Goal: Check status: Check status

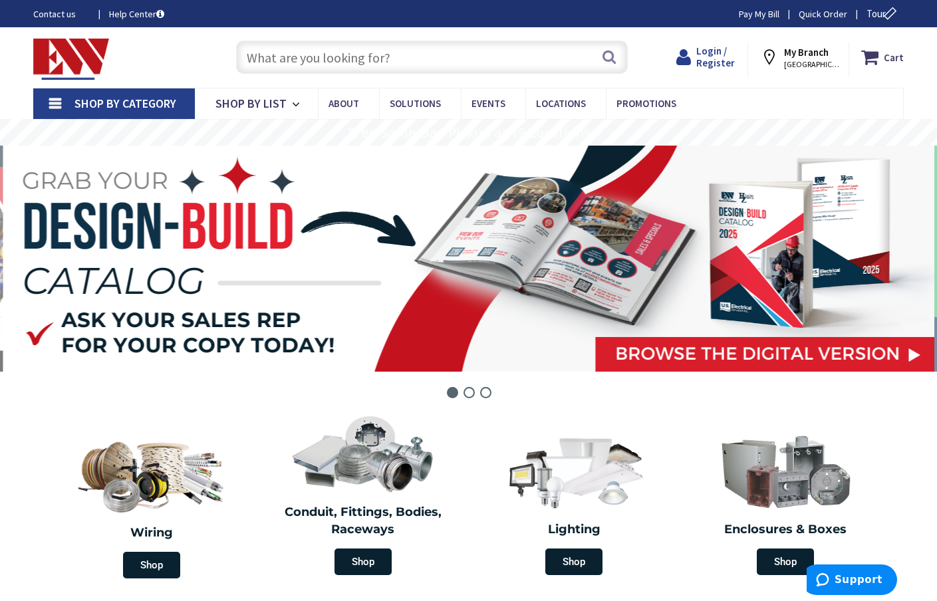
click at [723, 56] on span "Login / Register" at bounding box center [715, 57] width 39 height 25
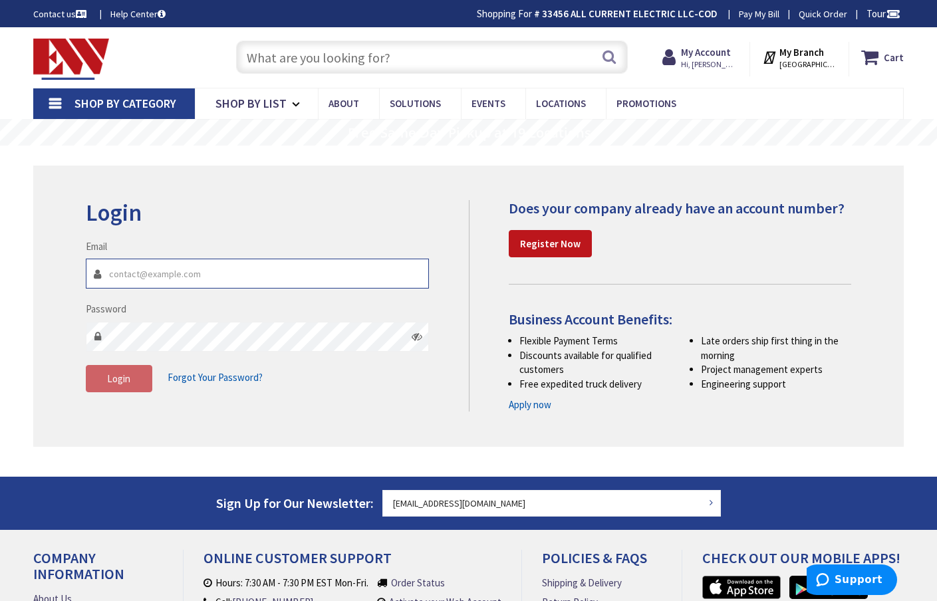
type input "[EMAIL_ADDRESS][DOMAIN_NAME]"
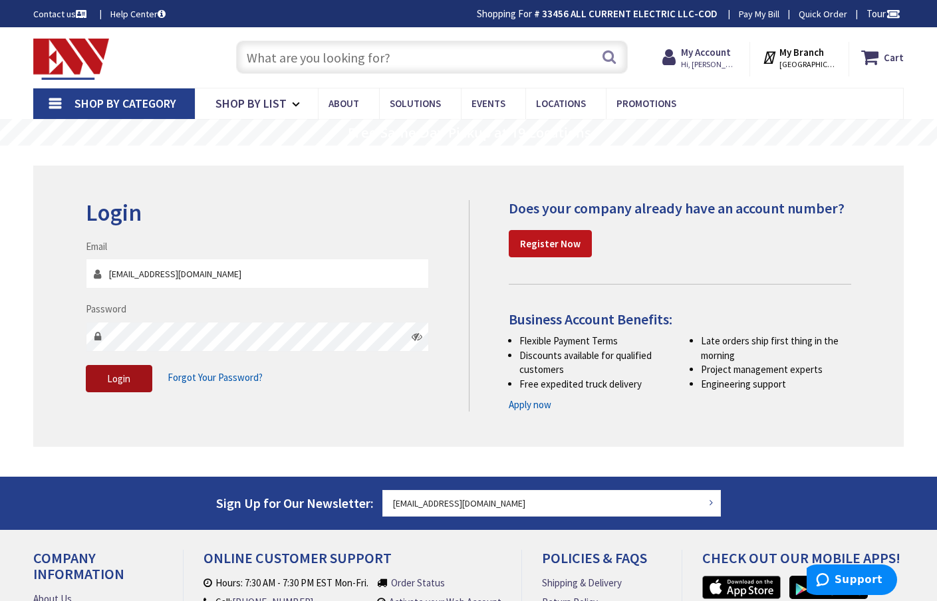
click at [110, 385] on button "Login" at bounding box center [119, 379] width 67 height 28
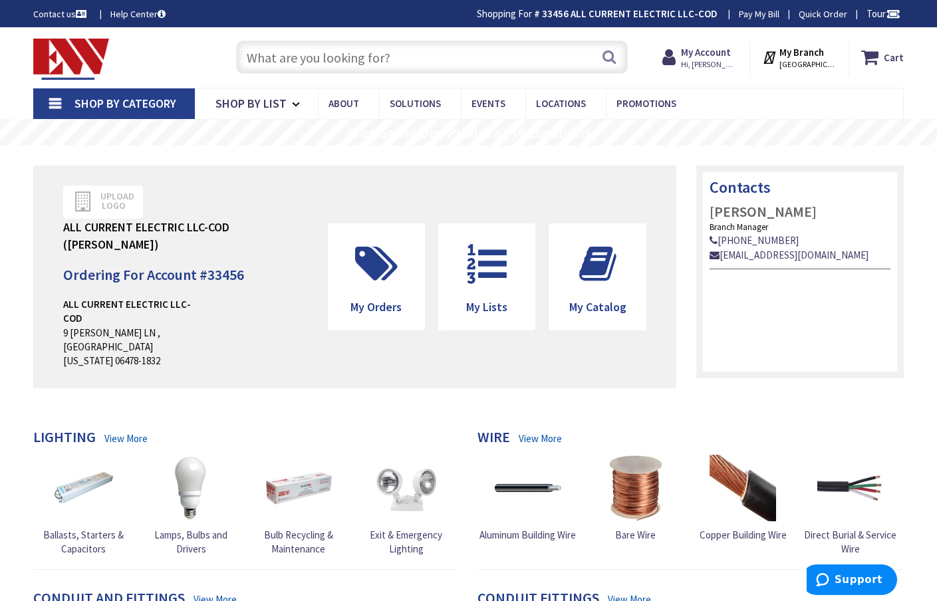
click at [721, 59] on span "Hi, Daniel" at bounding box center [709, 64] width 57 height 11
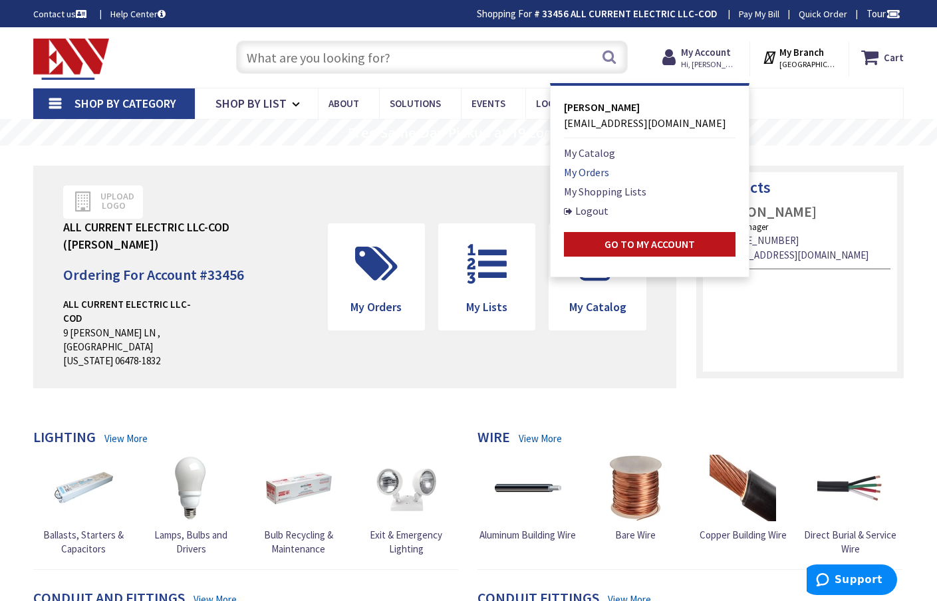
click at [594, 172] on link "My Orders" at bounding box center [586, 172] width 45 height 16
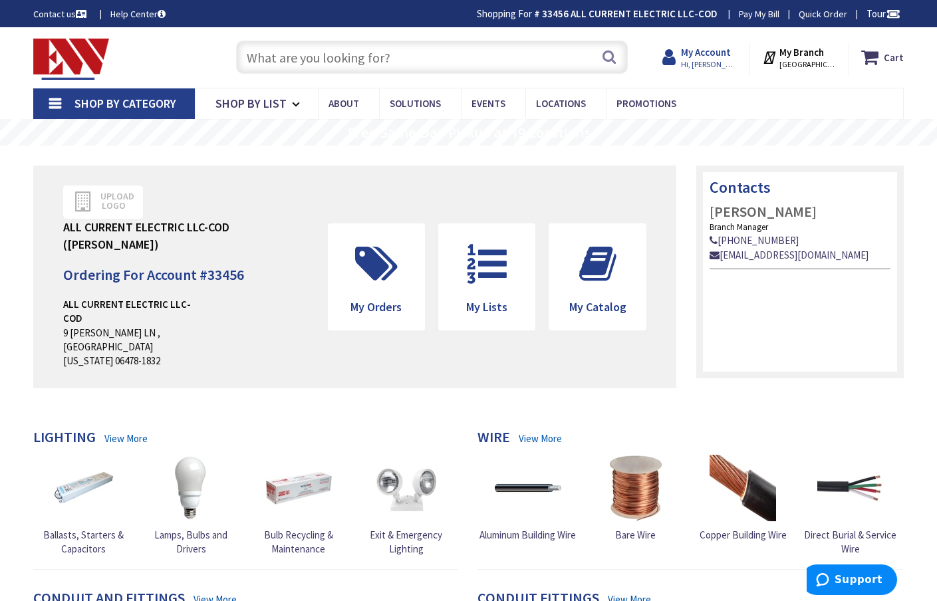
click at [724, 55] on strong "My Account" at bounding box center [706, 52] width 50 height 13
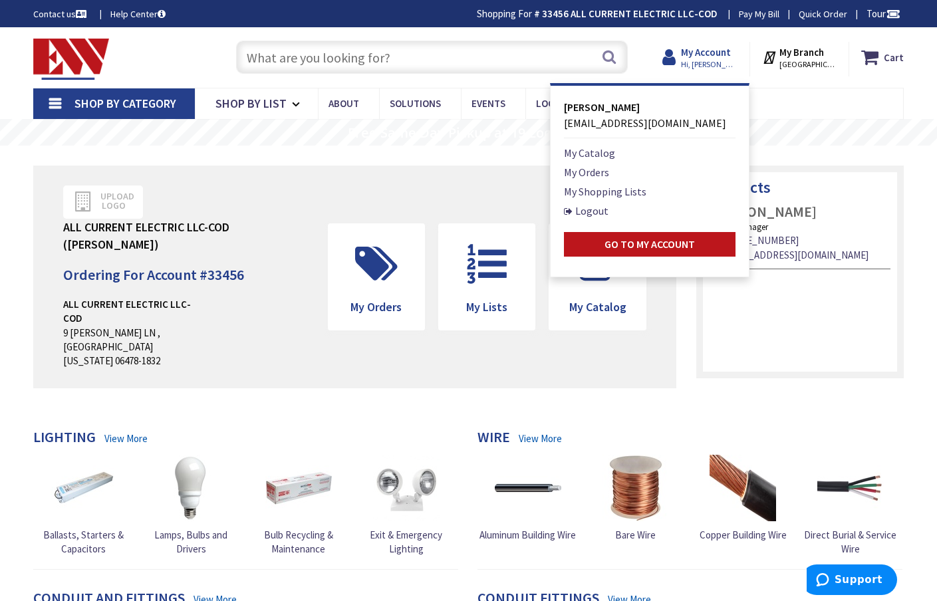
click at [720, 50] on strong "My Account" at bounding box center [706, 52] width 50 height 13
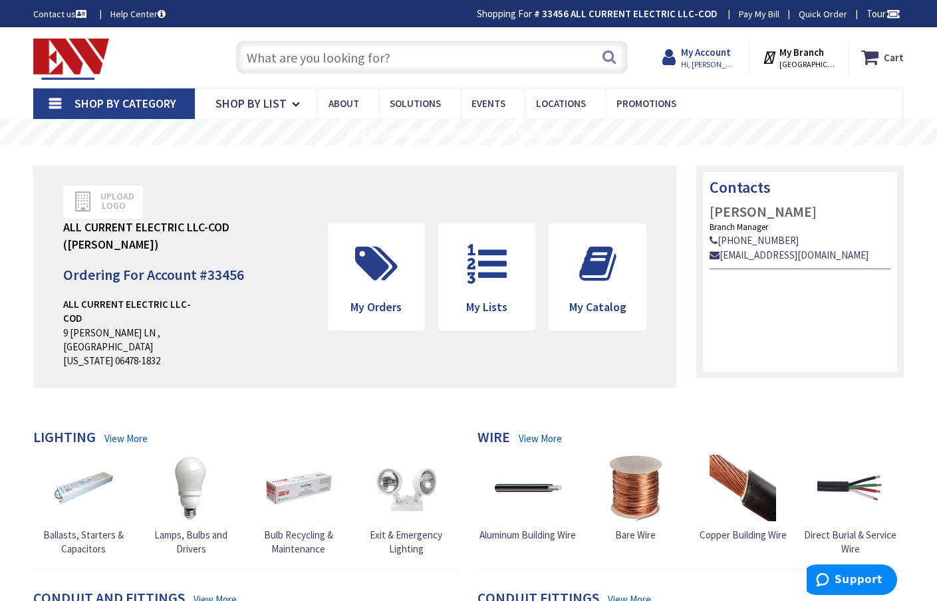
click at [711, 52] on strong "My Account" at bounding box center [706, 52] width 50 height 13
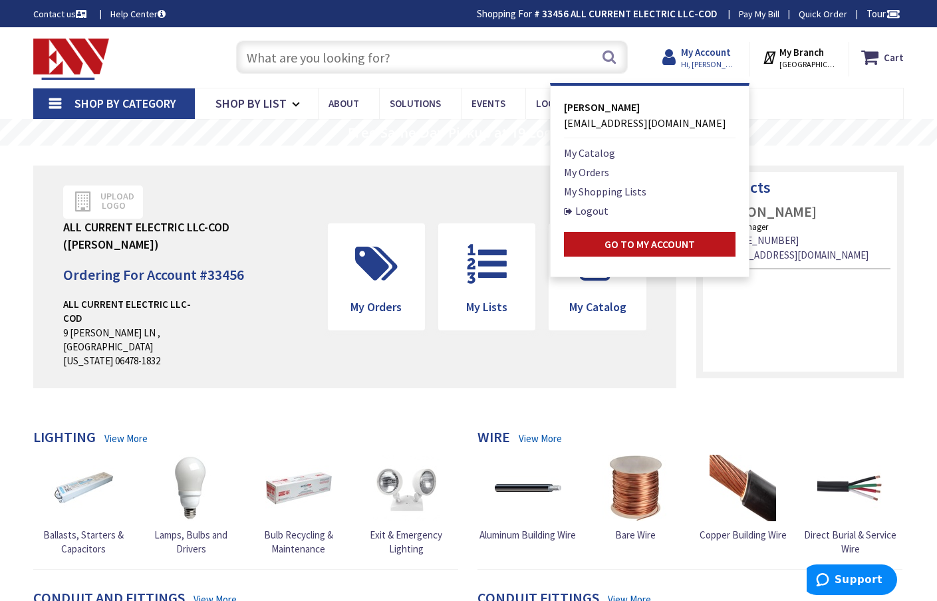
click at [725, 56] on strong "My Account" at bounding box center [706, 52] width 50 height 13
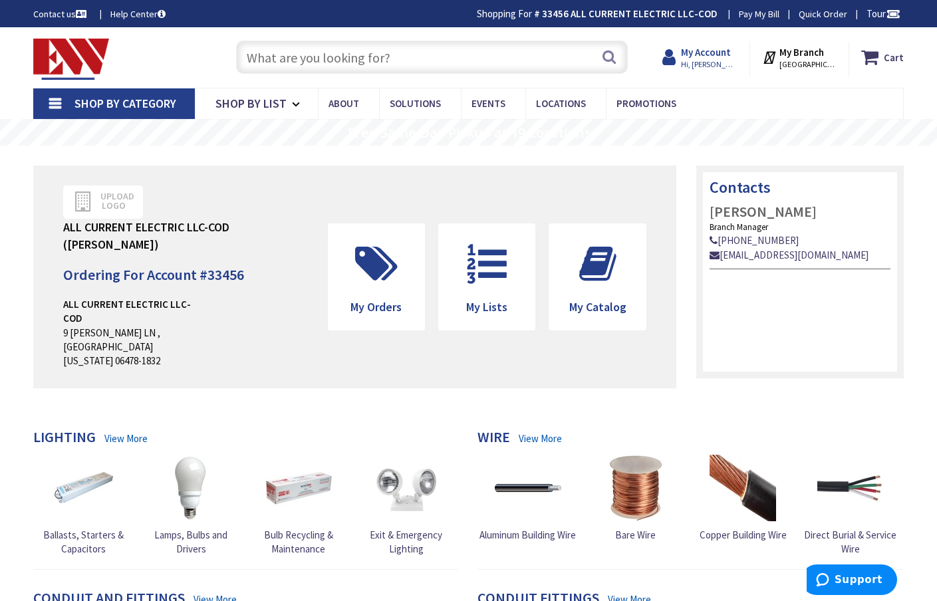
click at [716, 63] on span "Hi, [PERSON_NAME]" at bounding box center [709, 64] width 57 height 11
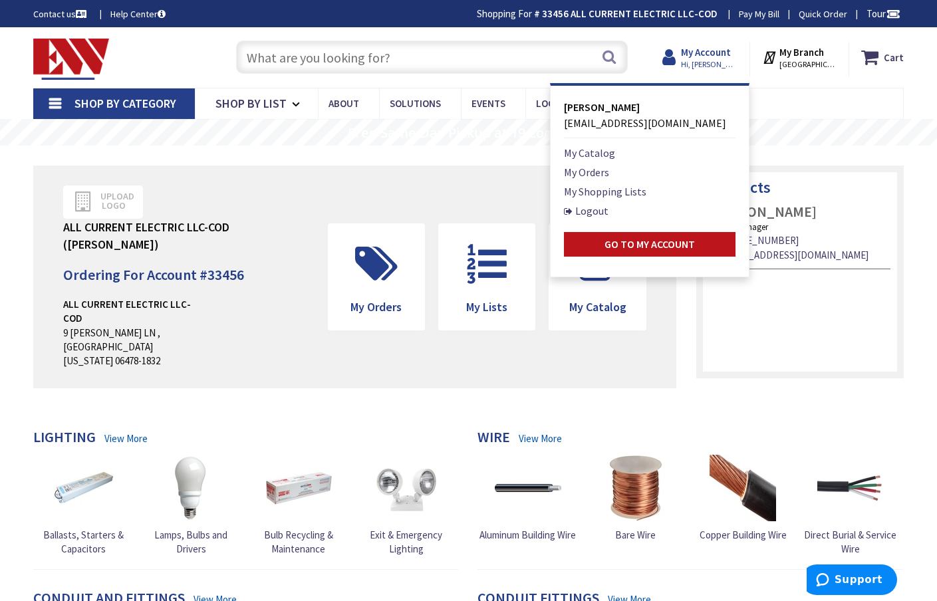
click at [681, 56] on icon at bounding box center [671, 57] width 19 height 24
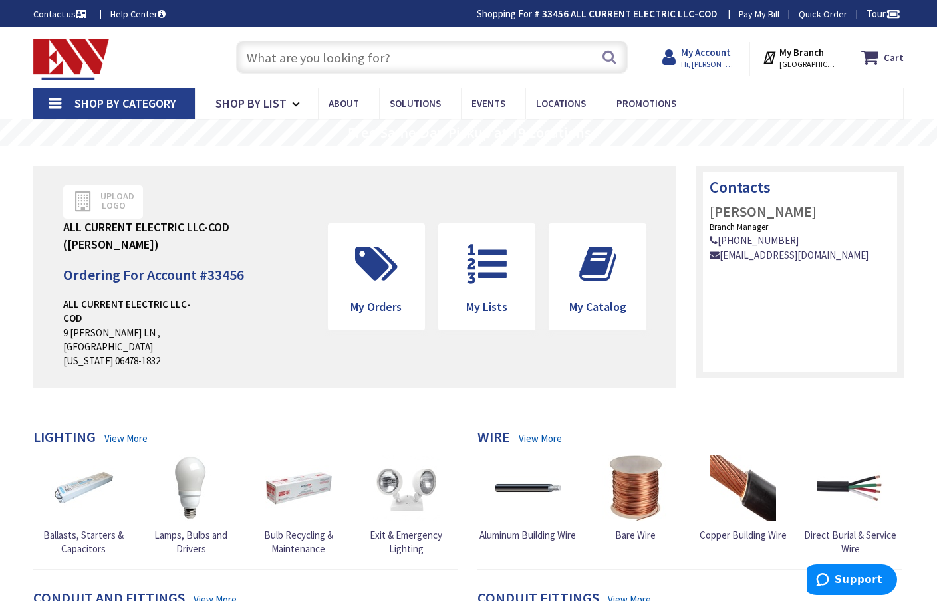
click at [681, 56] on icon at bounding box center [671, 57] width 19 height 24
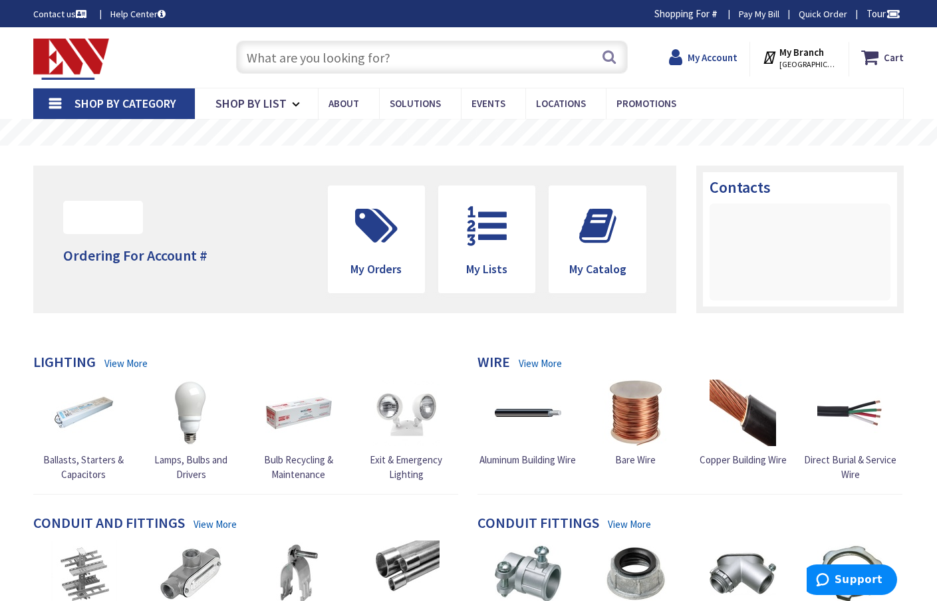
click at [724, 54] on strong "My Account" at bounding box center [713, 57] width 50 height 13
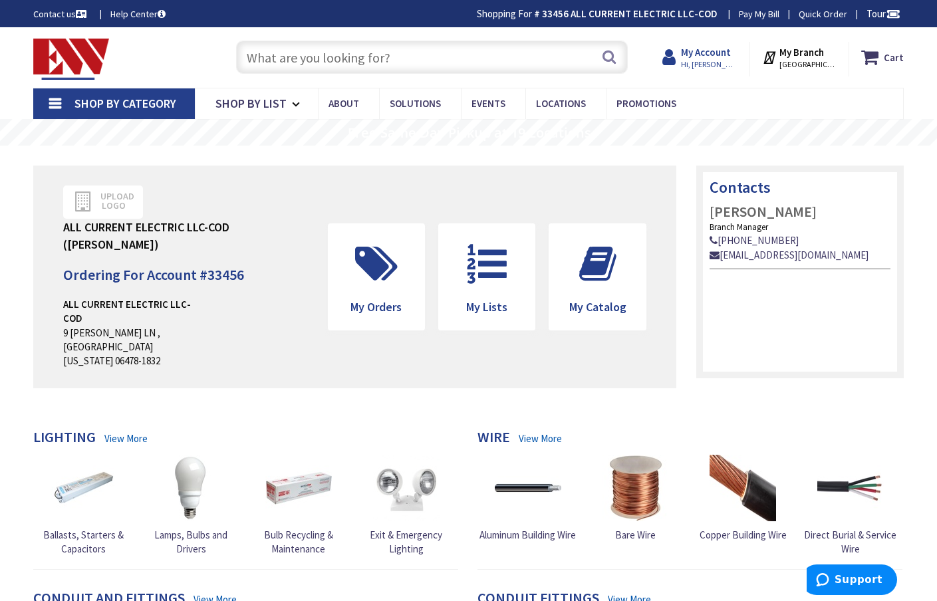
click at [708, 68] on span "Hi, [PERSON_NAME]" at bounding box center [709, 64] width 57 height 11
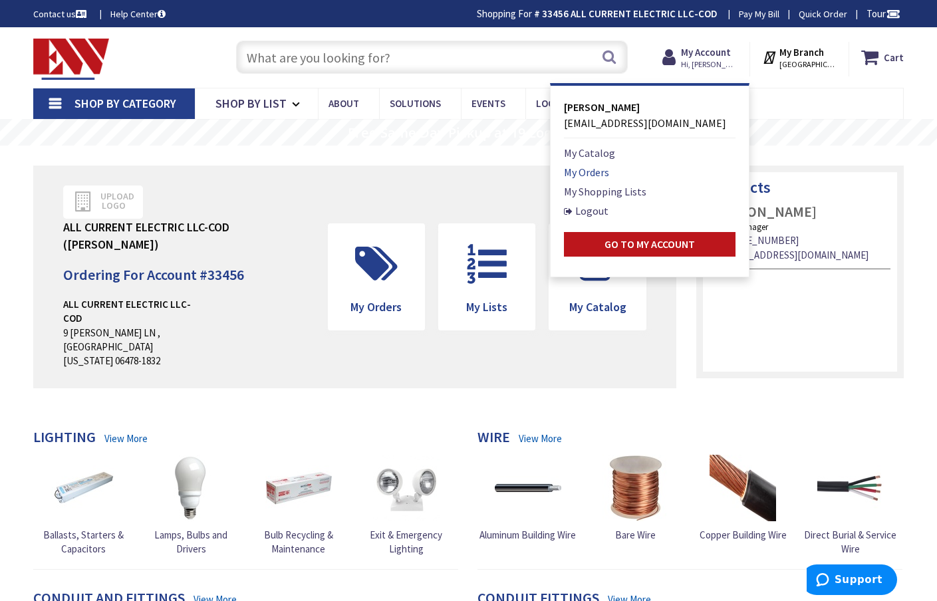
click at [596, 170] on link "My Orders" at bounding box center [586, 172] width 45 height 16
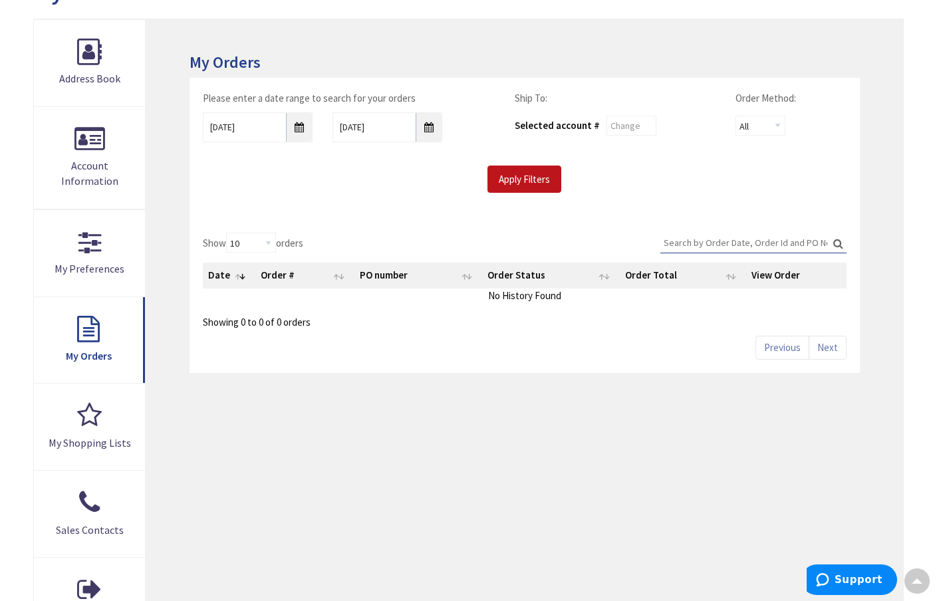
scroll to position [179, 0]
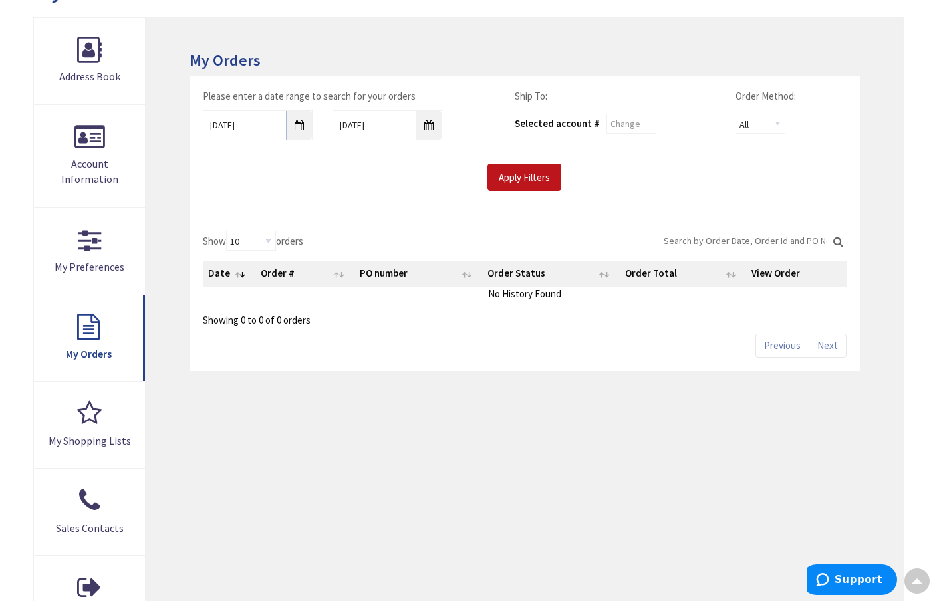
click at [722, 248] on input "Search:" at bounding box center [753, 241] width 186 height 20
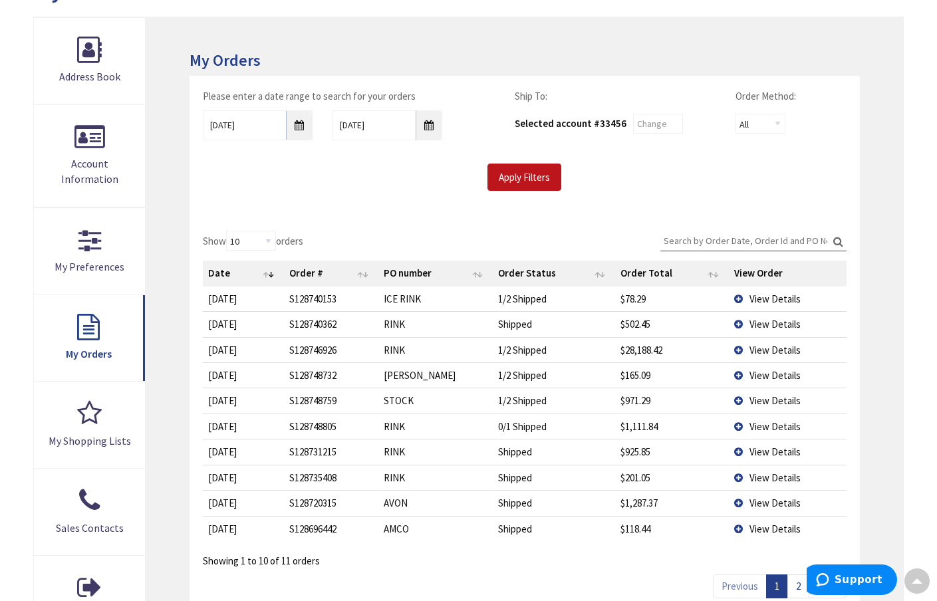
scroll to position [0, 0]
click at [739, 295] on td "View Details" at bounding box center [788, 299] width 118 height 25
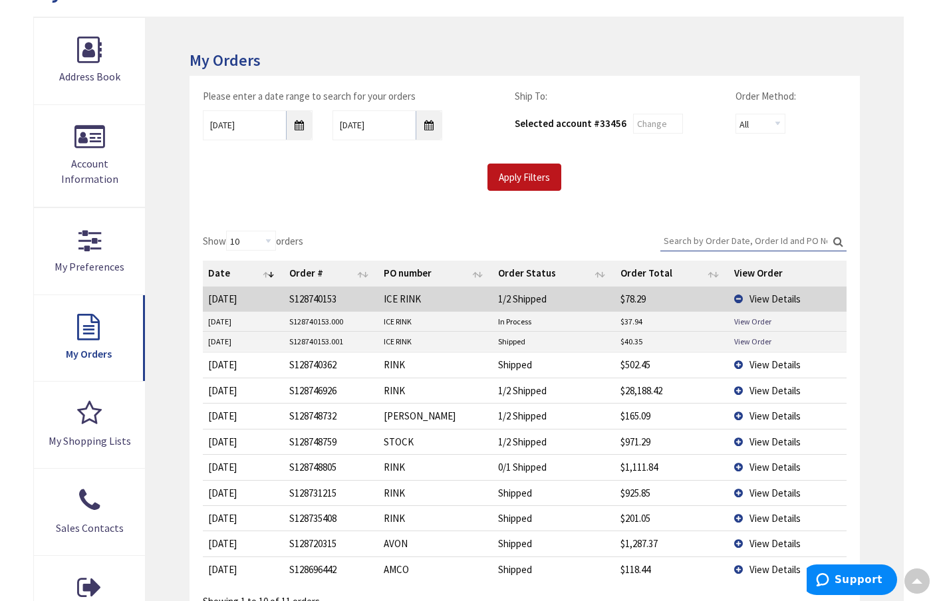
click at [739, 360] on td "View Details" at bounding box center [788, 364] width 118 height 25
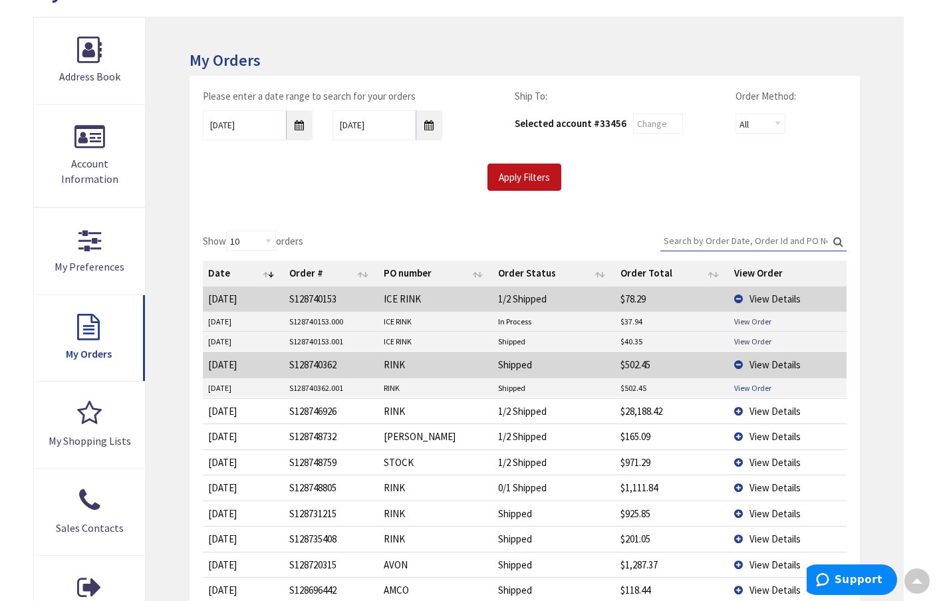
click at [751, 384] on link "View Order" at bounding box center [752, 387] width 37 height 11
click at [739, 406] on td "View Details" at bounding box center [788, 410] width 118 height 25
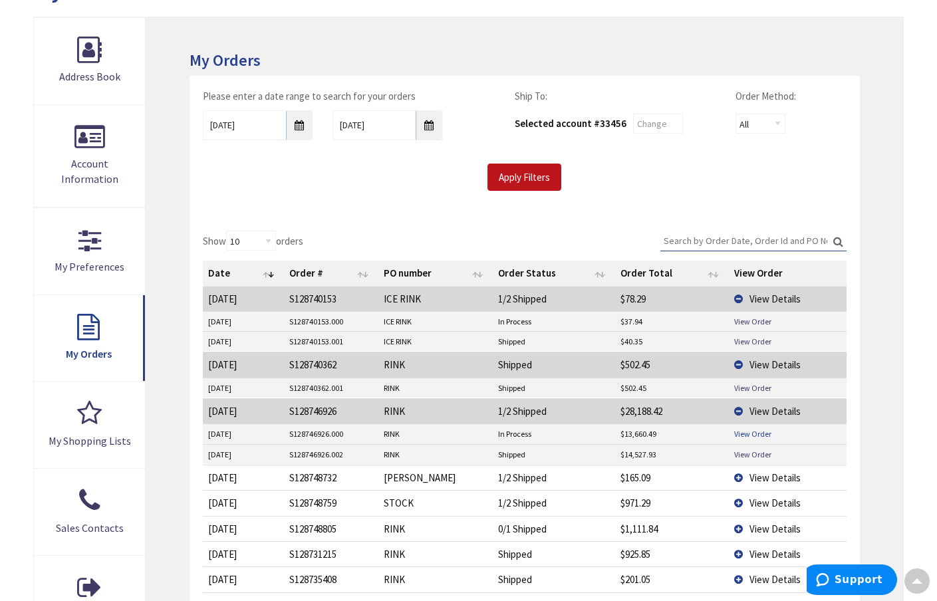
click at [756, 432] on link "View Order" at bounding box center [752, 433] width 37 height 11
click at [749, 450] on link "View Order" at bounding box center [752, 454] width 37 height 11
click at [749, 337] on link "View Order" at bounding box center [752, 341] width 37 height 11
click at [757, 317] on link "View Order" at bounding box center [752, 321] width 37 height 11
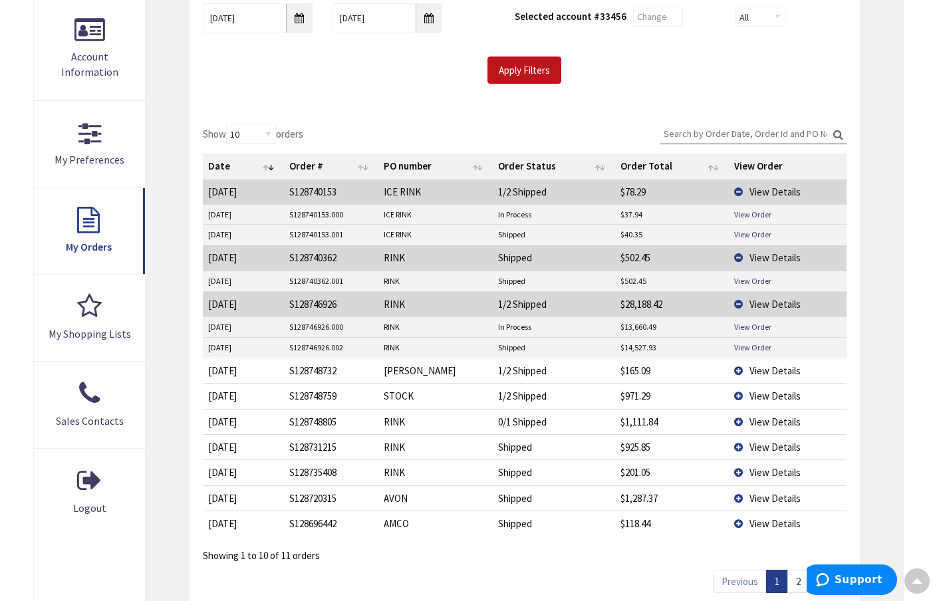
scroll to position [302, 0]
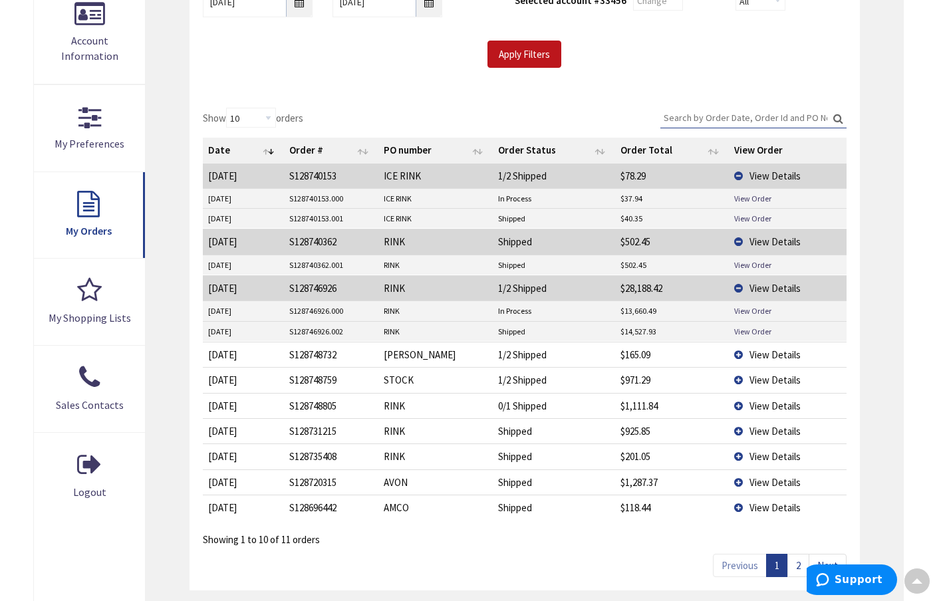
click at [742, 398] on td "View Details" at bounding box center [788, 405] width 118 height 25
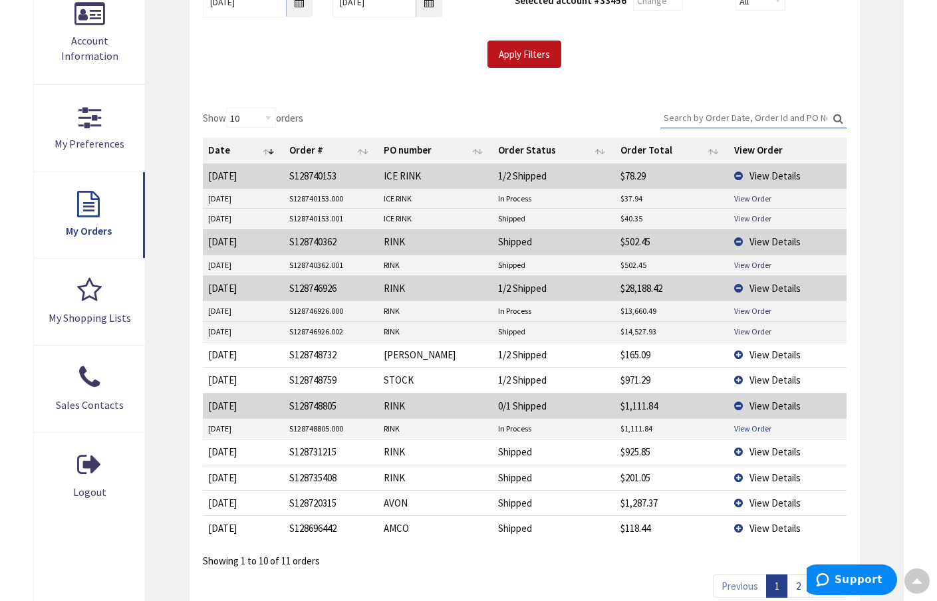
click at [749, 423] on link "View Order" at bounding box center [752, 428] width 37 height 11
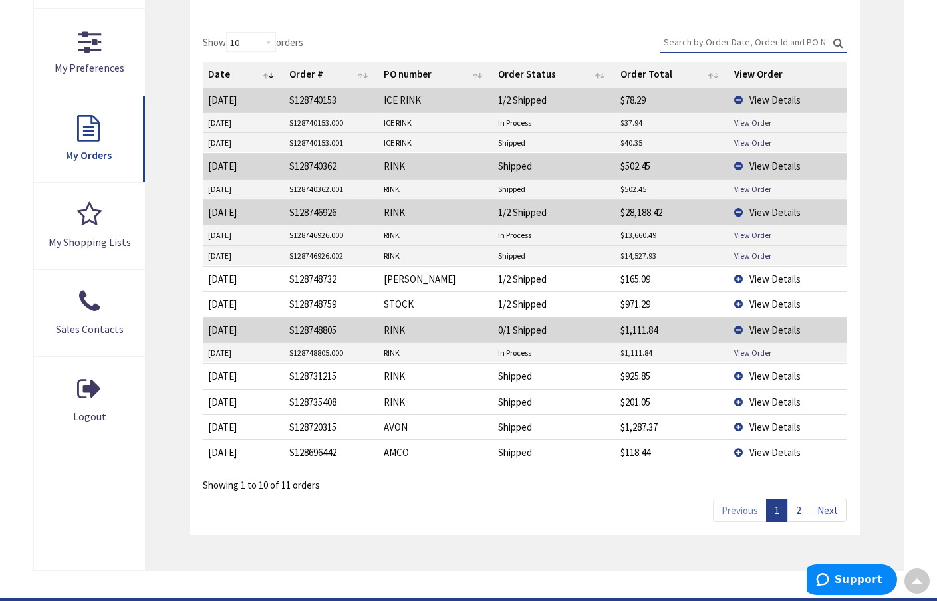
scroll to position [388, 0]
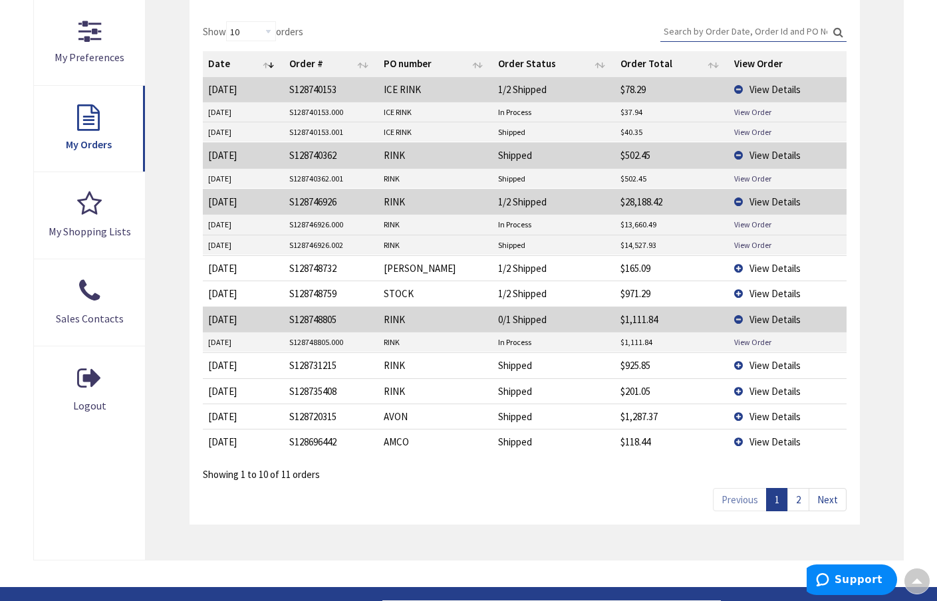
click at [757, 362] on span "View Details" at bounding box center [774, 365] width 51 height 13
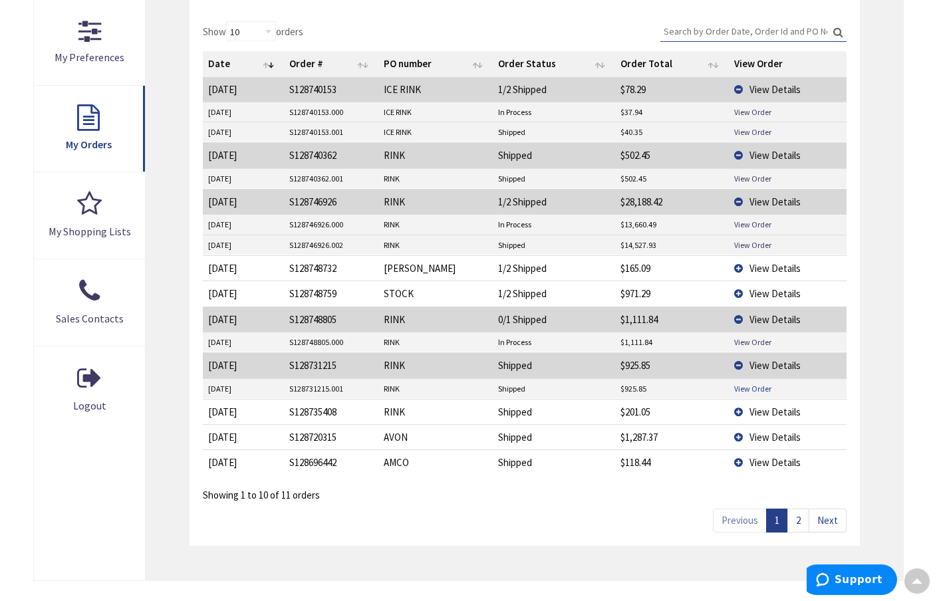
click at [759, 383] on link "View Order" at bounding box center [752, 388] width 37 height 11
click at [757, 383] on link "View Order" at bounding box center [752, 388] width 37 height 11
click at [759, 408] on span "View Details" at bounding box center [774, 412] width 51 height 13
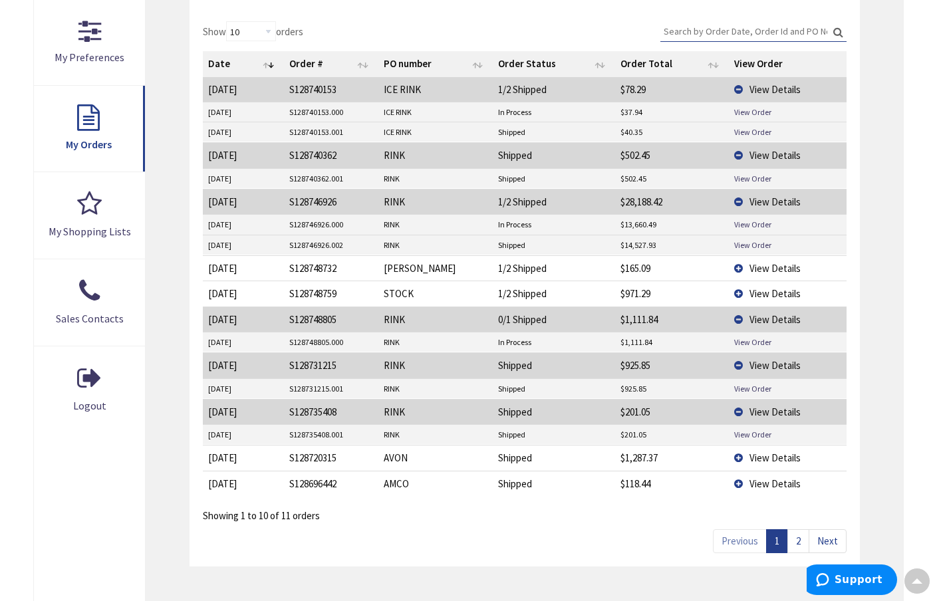
click at [757, 436] on td "View Order" at bounding box center [788, 435] width 118 height 20
click at [755, 429] on link "View Order" at bounding box center [752, 434] width 37 height 11
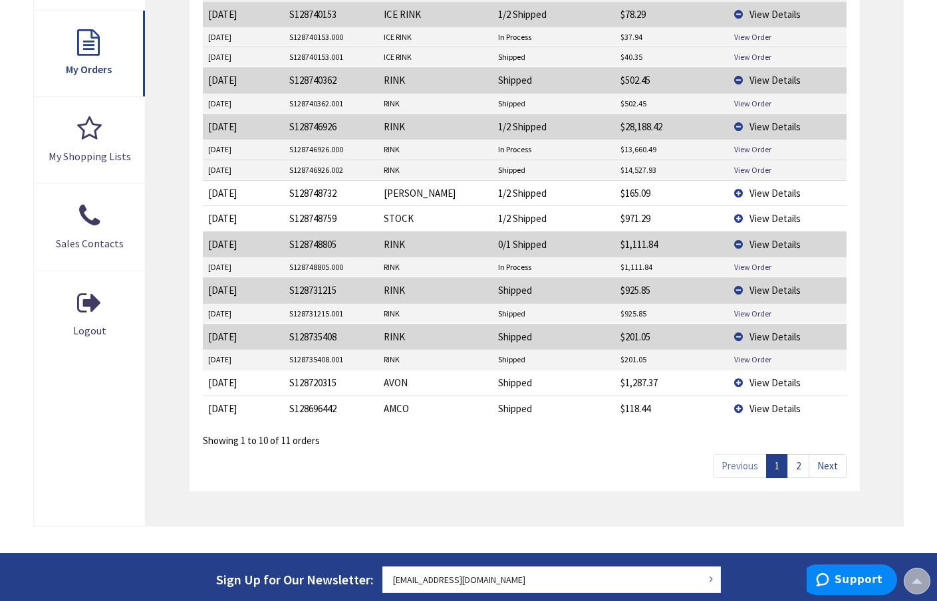
scroll to position [466, 0]
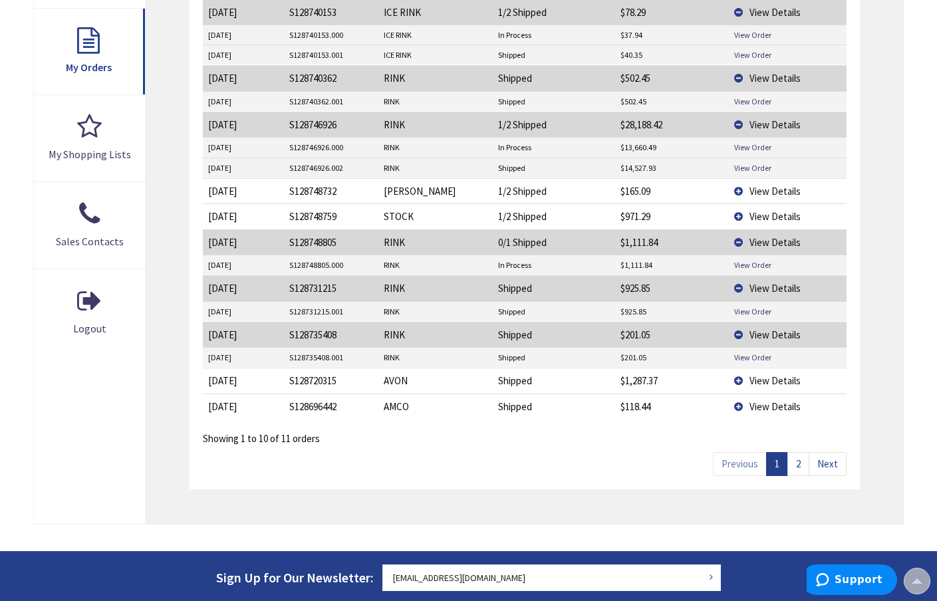
click at [829, 456] on link "Next" at bounding box center [828, 463] width 38 height 23
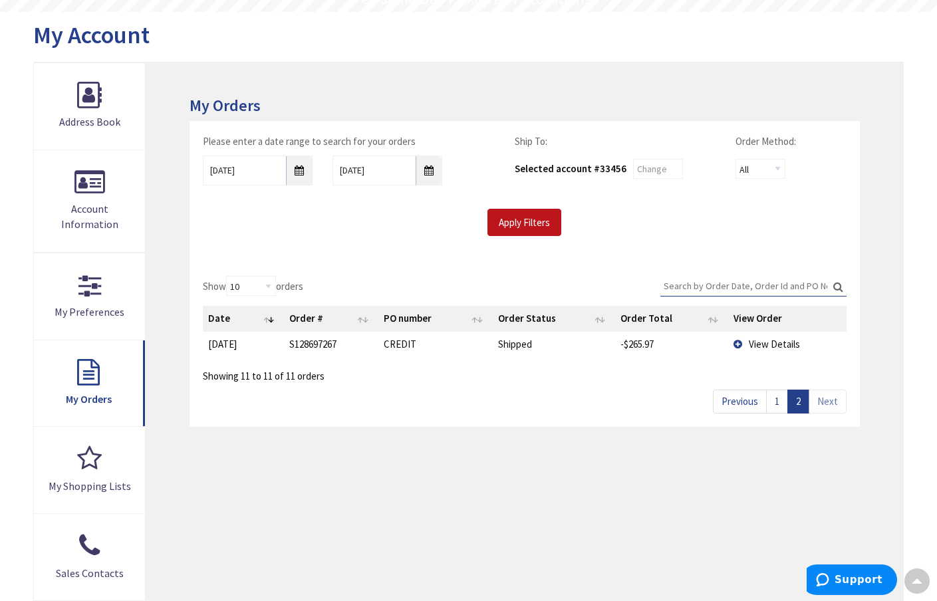
scroll to position [132, 0]
click at [301, 173] on input "9/3/2025" at bounding box center [258, 172] width 110 height 30
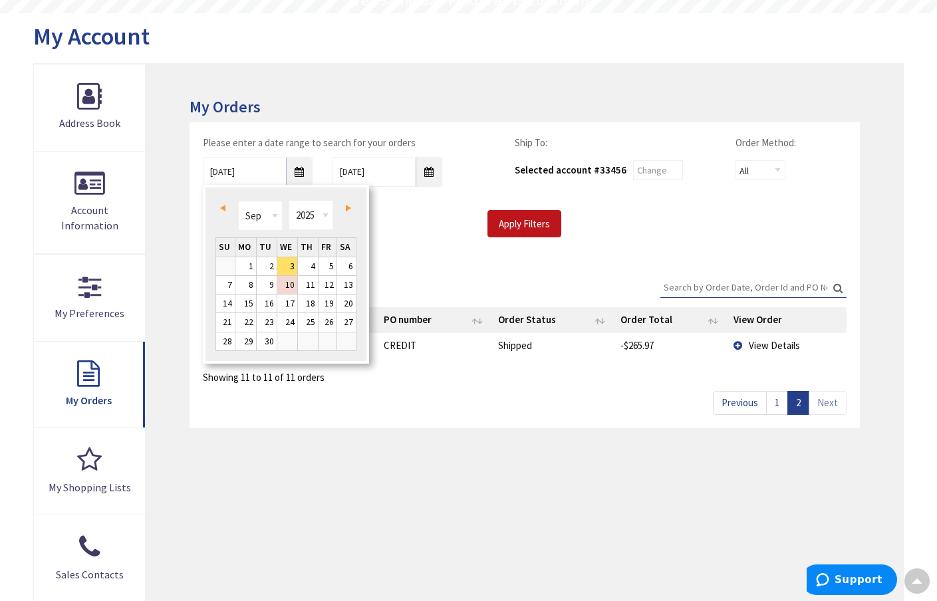
click at [223, 209] on span "Prev" at bounding box center [222, 208] width 5 height 7
click at [225, 323] on link "17" at bounding box center [225, 322] width 19 height 18
type input "08/17/2025"
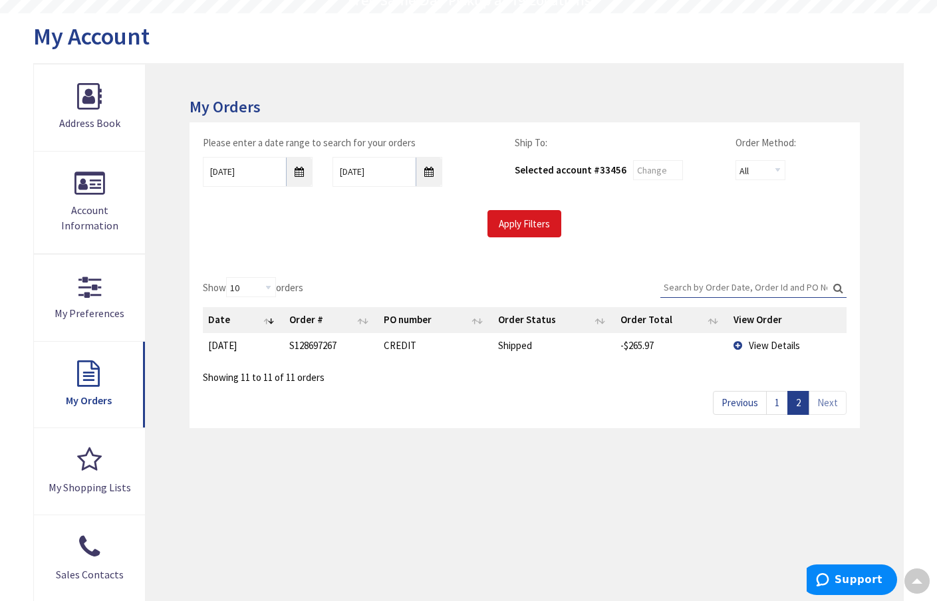
click at [508, 224] on input "Apply Filters" at bounding box center [524, 224] width 74 height 28
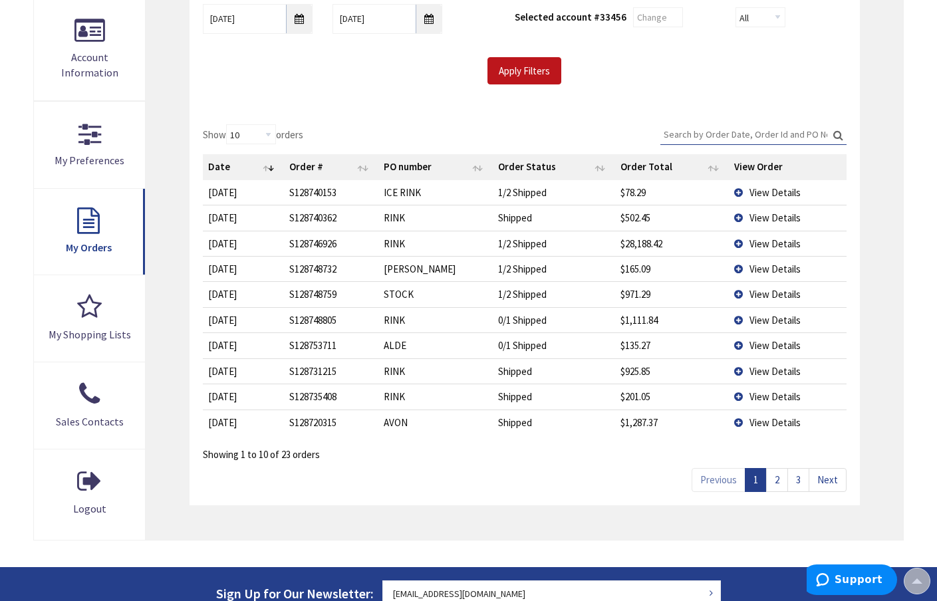
scroll to position [286, 0]
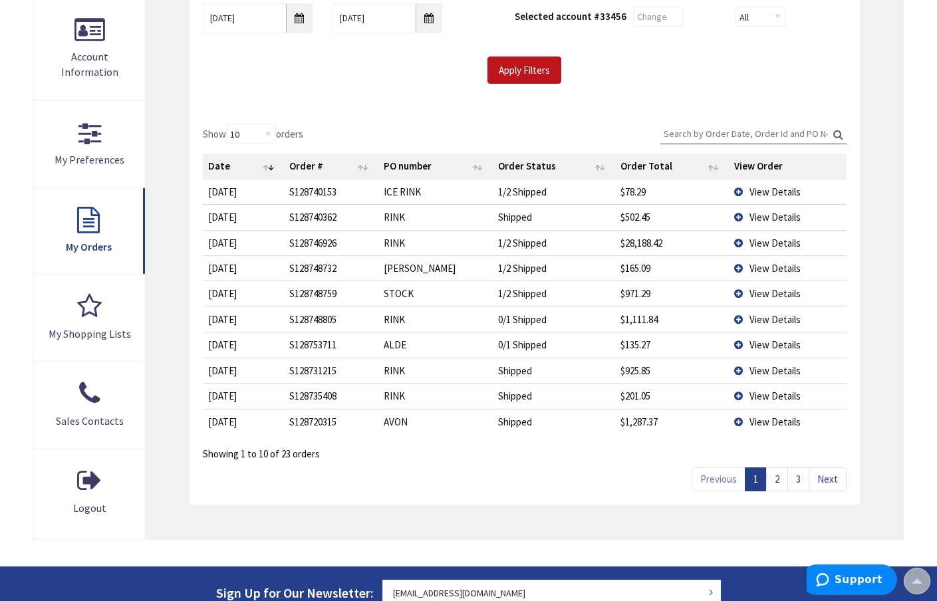
click at [831, 478] on link "Next" at bounding box center [828, 479] width 38 height 23
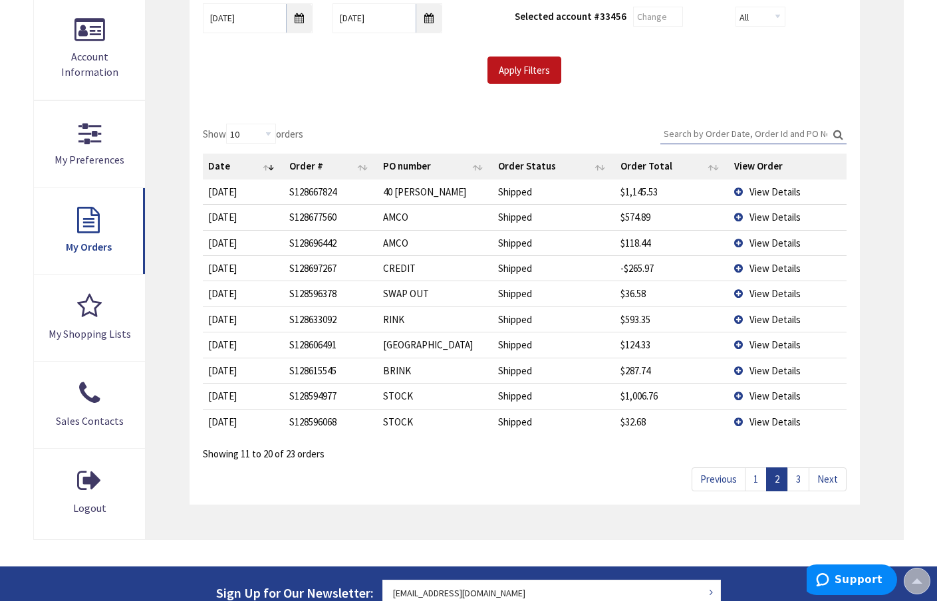
click at [765, 317] on span "View Details" at bounding box center [774, 319] width 51 height 13
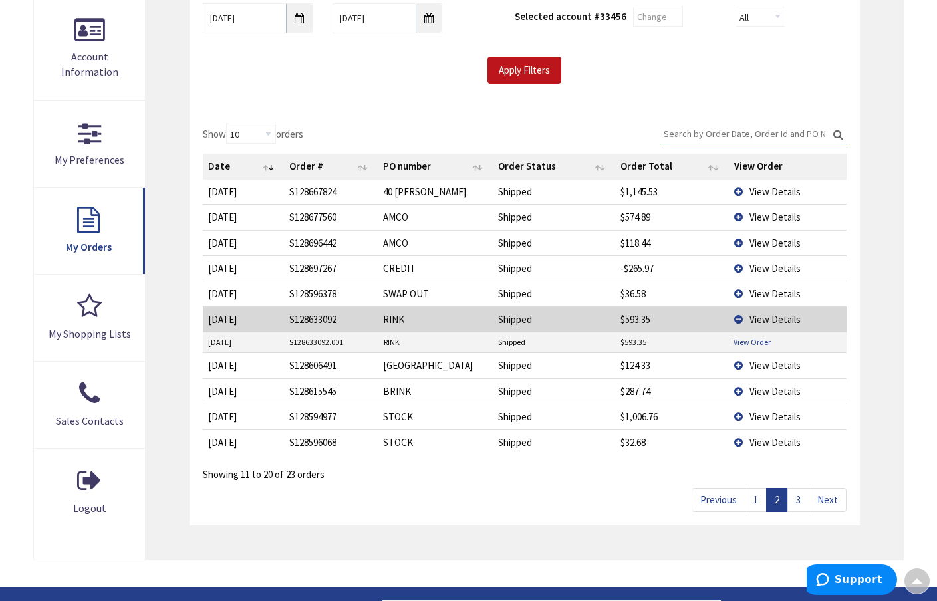
click at [750, 340] on link "View Order" at bounding box center [752, 342] width 37 height 11
click at [753, 493] on link "1" at bounding box center [756, 499] width 22 height 23
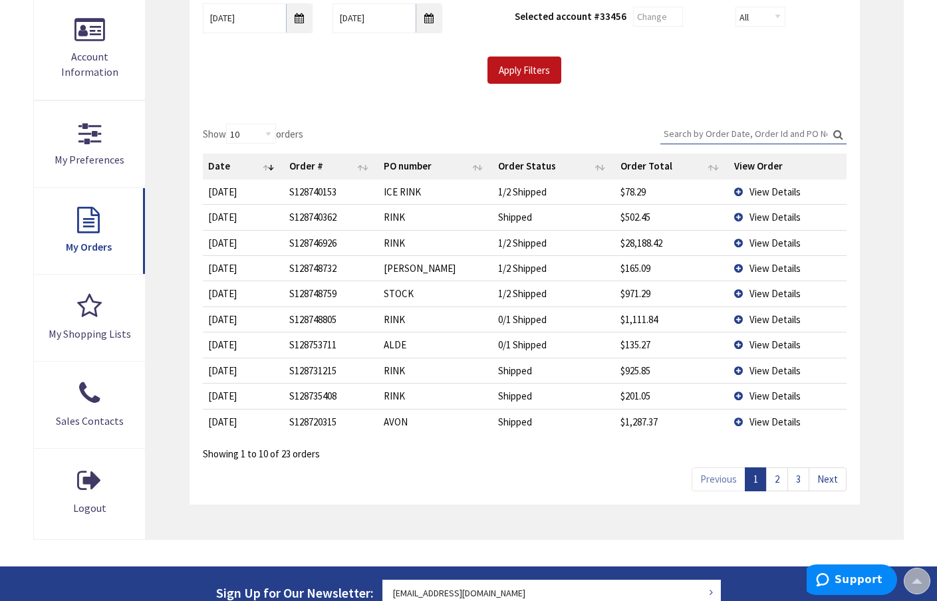
click at [738, 215] on td "View Details" at bounding box center [788, 216] width 118 height 25
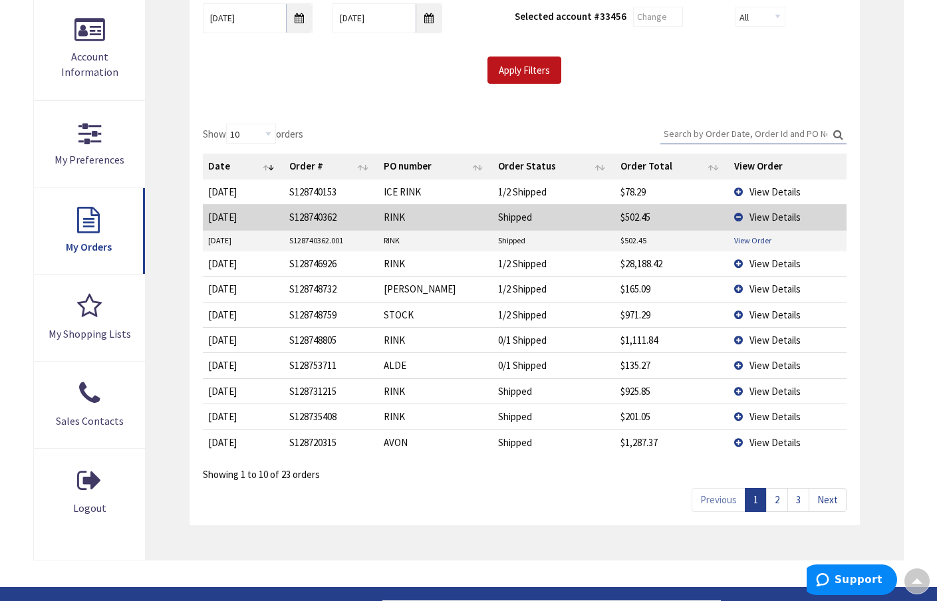
click at [742, 235] on link "View Order" at bounding box center [752, 240] width 37 height 11
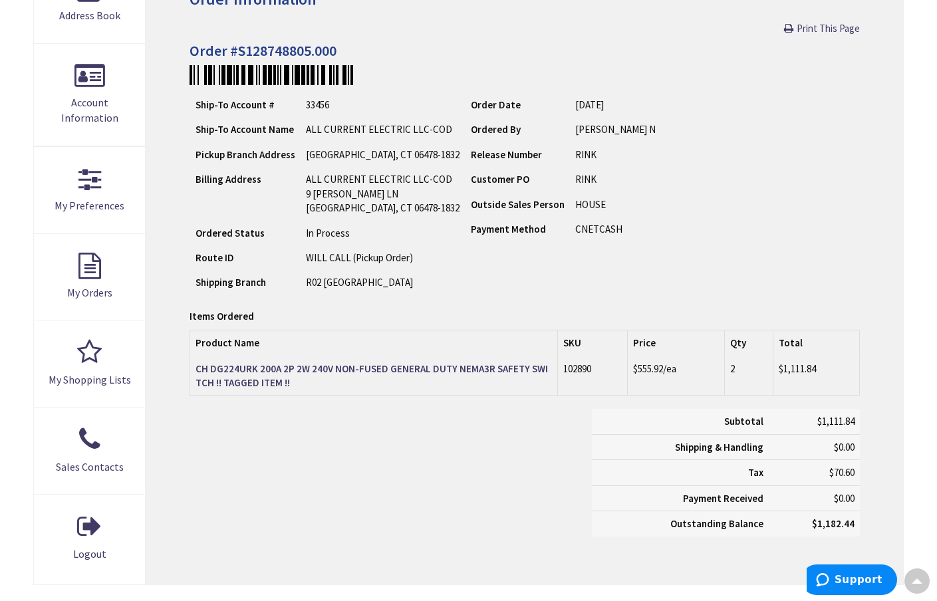
scroll to position [246, 0]
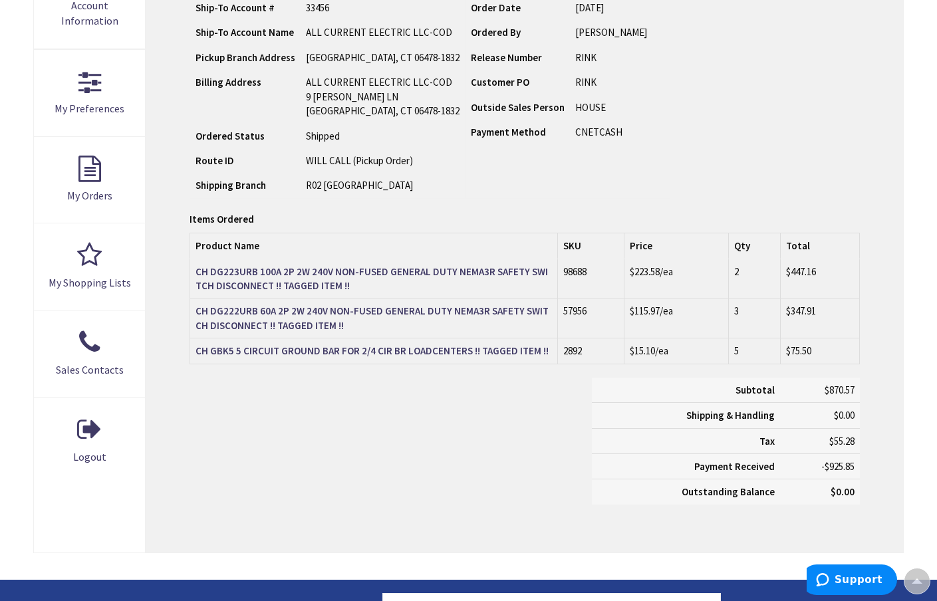
scroll to position [338, 0]
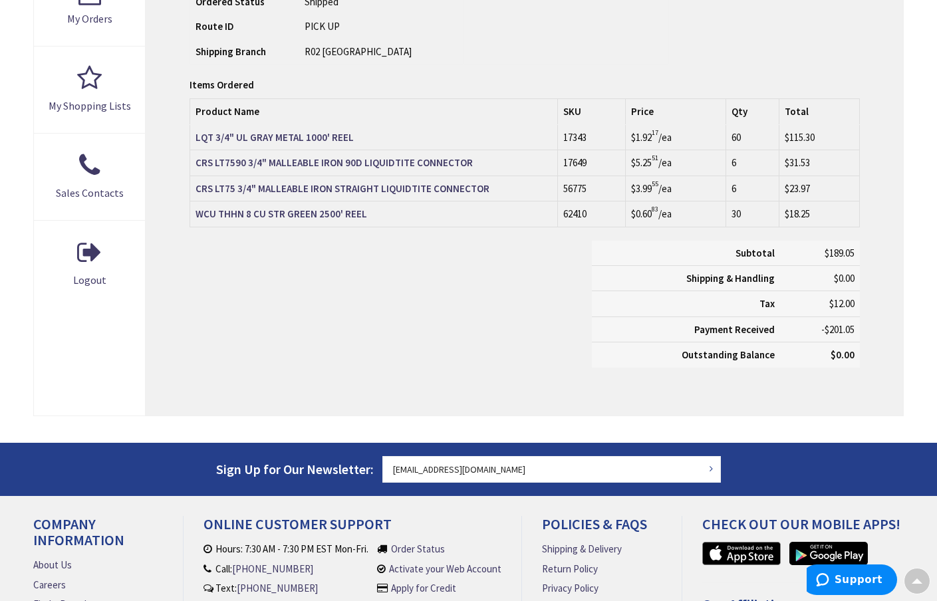
scroll to position [516, 0]
